Goal: Task Accomplishment & Management: Use online tool/utility

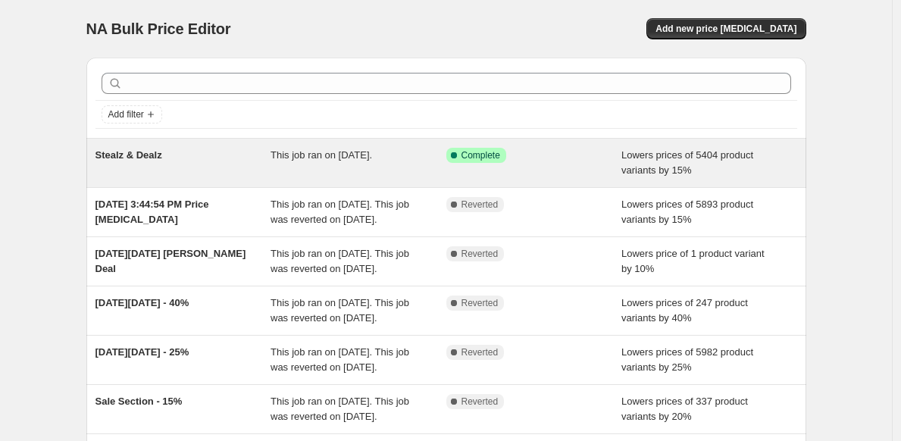
click at [534, 164] on div "Success Complete Complete" at bounding box center [534, 163] width 176 height 30
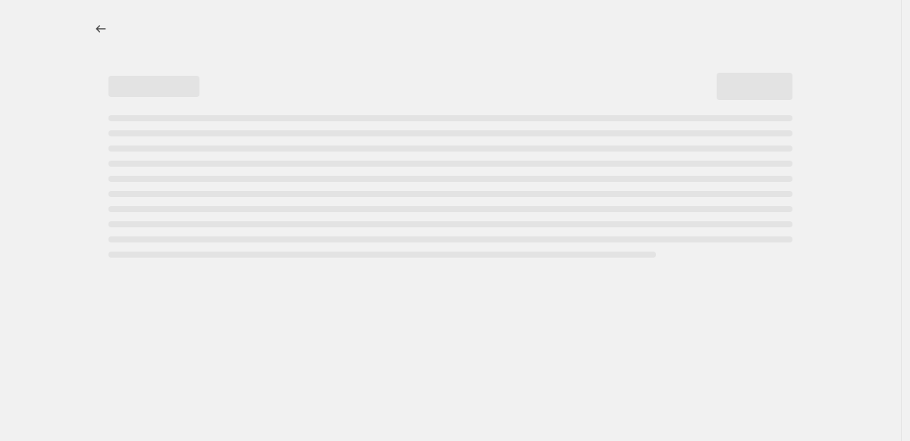
select select "percentage"
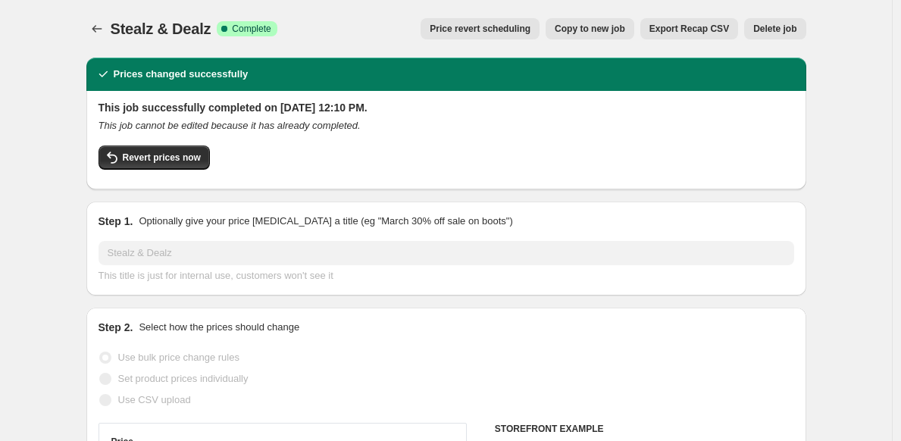
select select "collection"
click at [132, 156] on span "Revert prices now" at bounding box center [162, 158] width 78 height 12
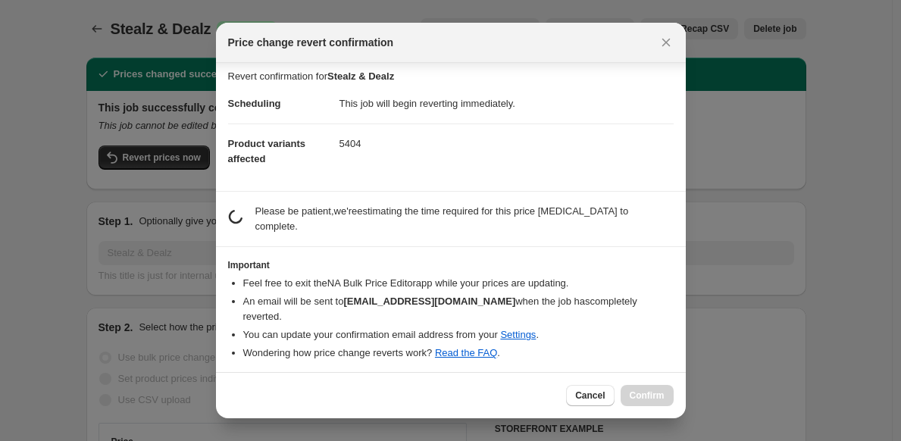
scroll to position [10, 0]
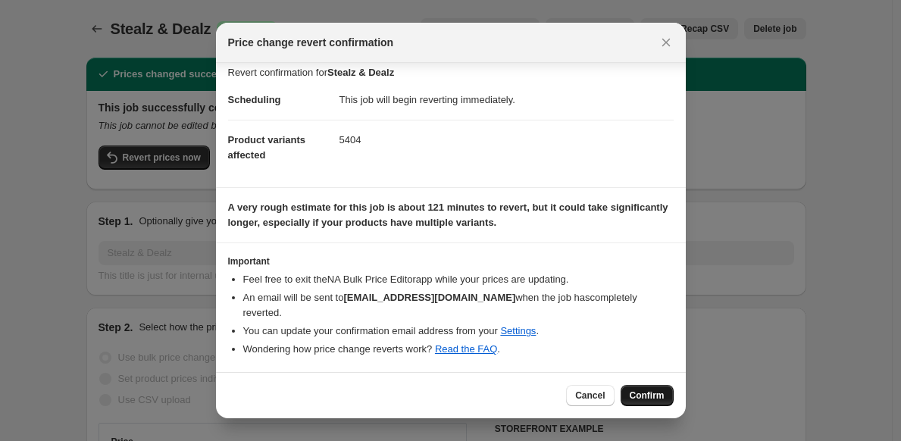
click at [653, 400] on span "Confirm" at bounding box center [647, 396] width 35 height 12
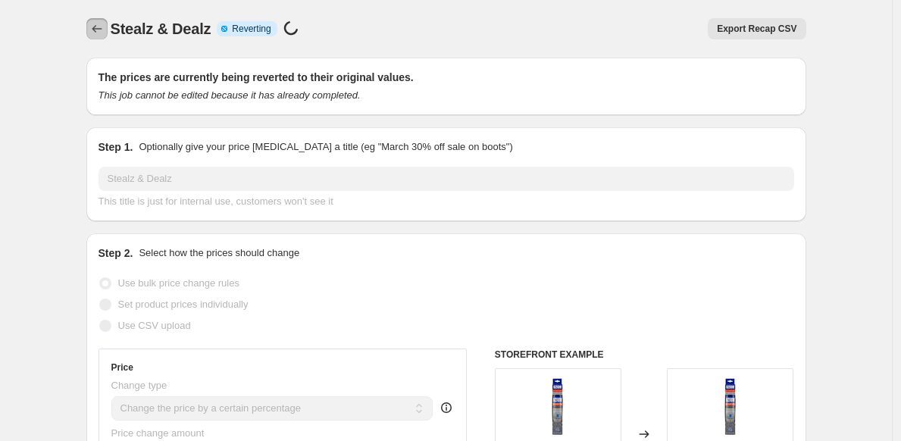
click at [97, 33] on icon "Price change jobs" at bounding box center [96, 28] width 15 height 15
